Goal: Check status: Check status

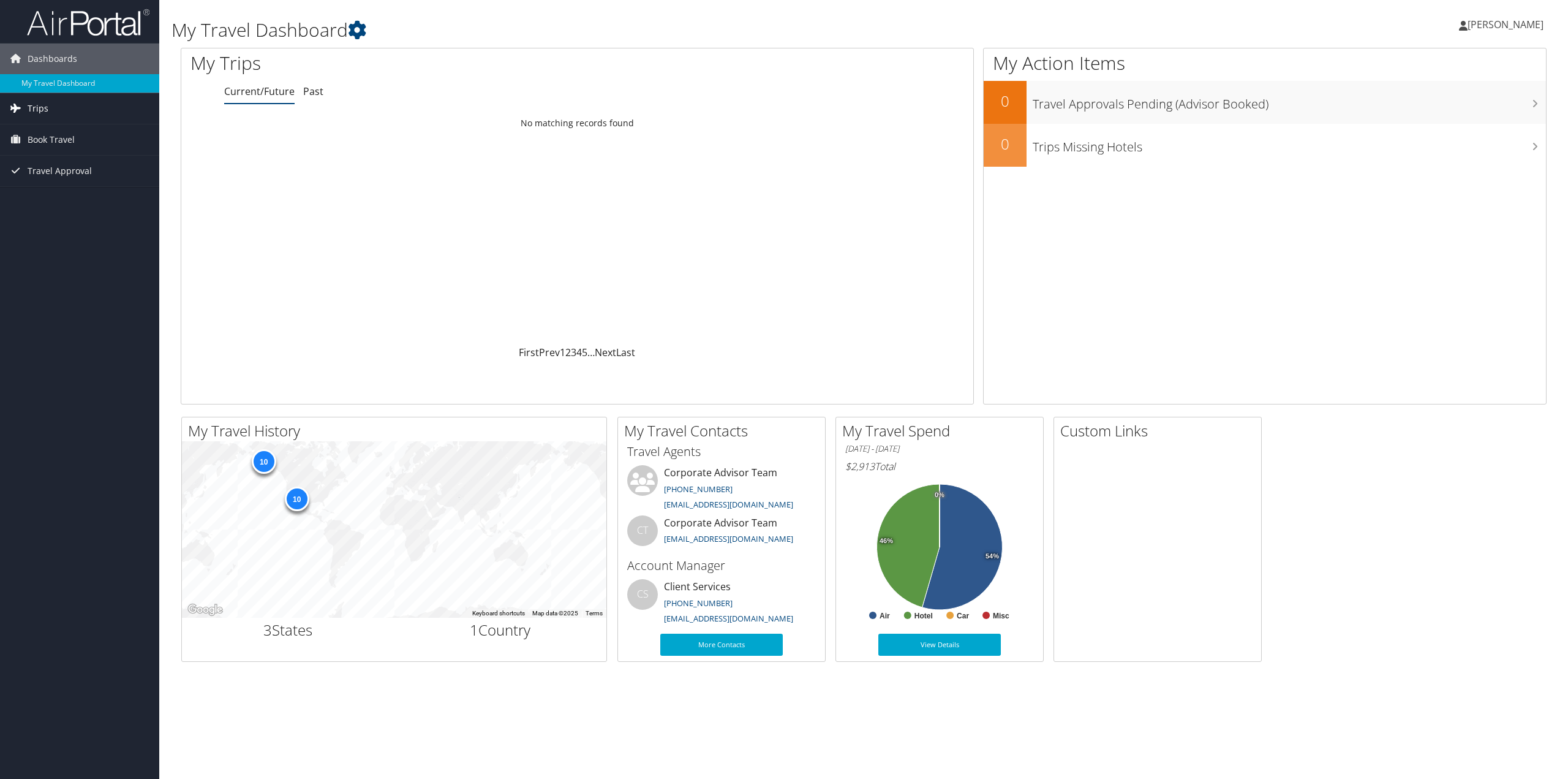
click at [48, 116] on link "Trips" at bounding box center [80, 108] width 159 height 31
click at [41, 144] on link "Past Trips" at bounding box center [80, 151] width 159 height 18
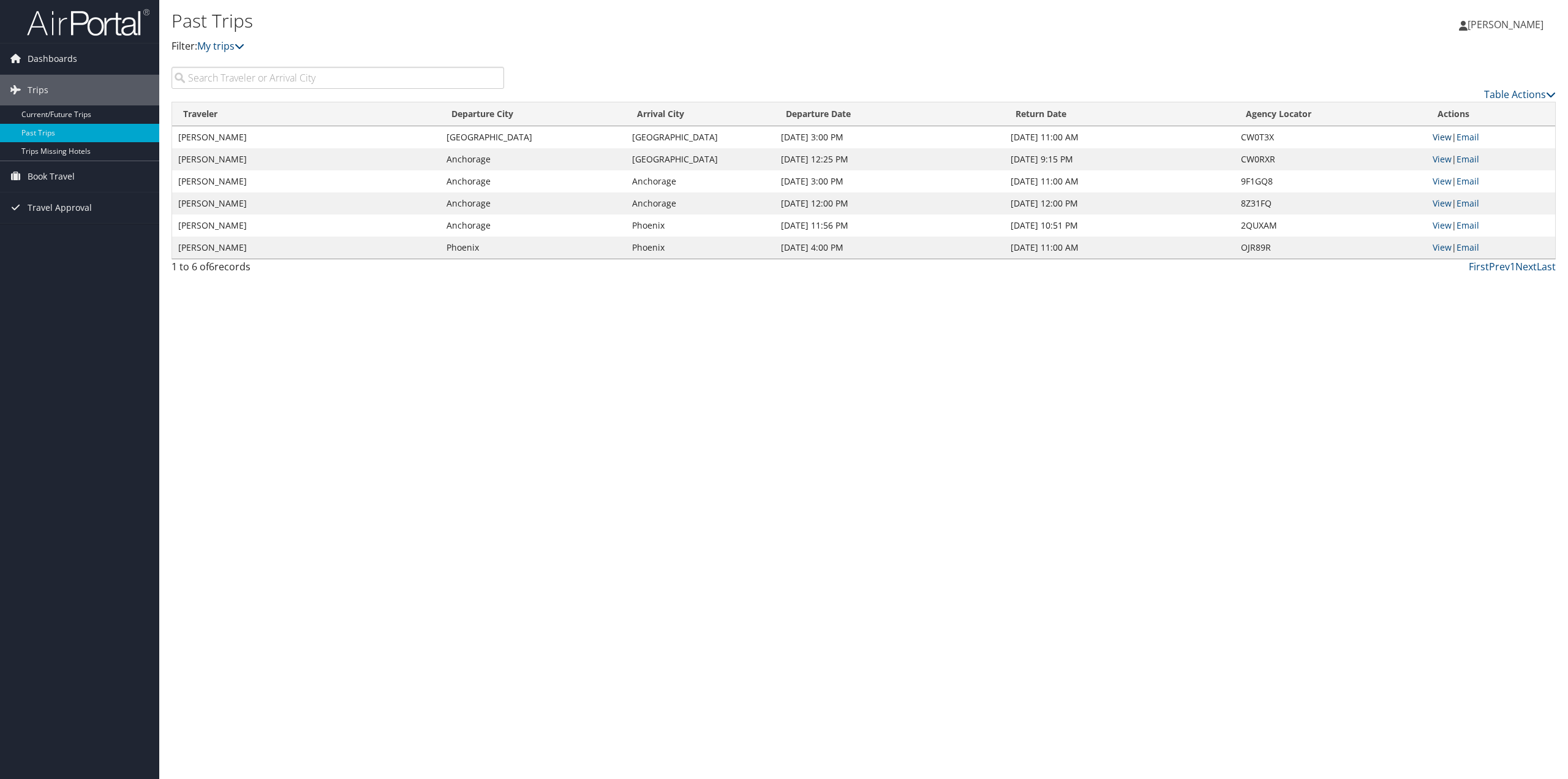
click at [1443, 137] on link "View" at bounding box center [1442, 137] width 19 height 12
click at [1445, 184] on link "View" at bounding box center [1442, 181] width 19 height 12
